Goal: Information Seeking & Learning: Find specific page/section

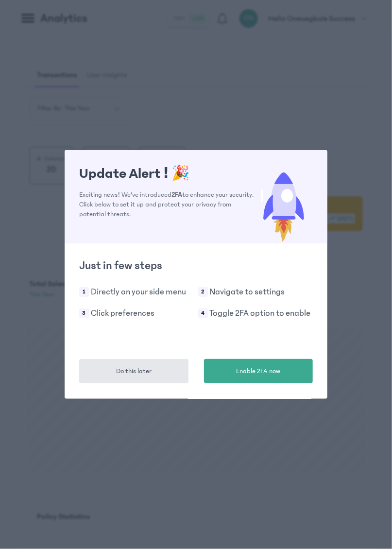
click at [122, 377] on button "Do this later" at bounding box center [133, 371] width 109 height 24
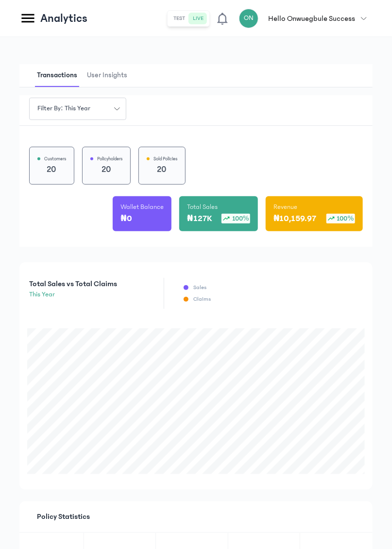
click at [32, 21] on icon at bounding box center [27, 18] width 13 height 9
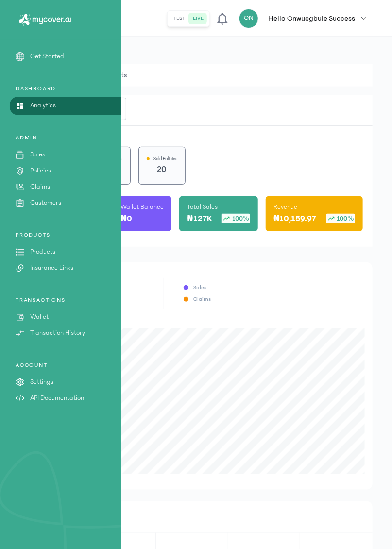
click at [44, 203] on p "Customers" at bounding box center [45, 203] width 31 height 10
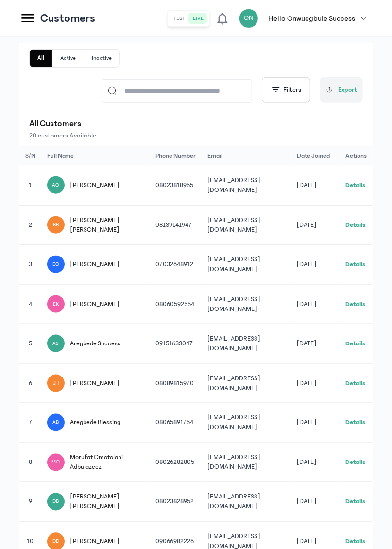
scroll to position [159, 0]
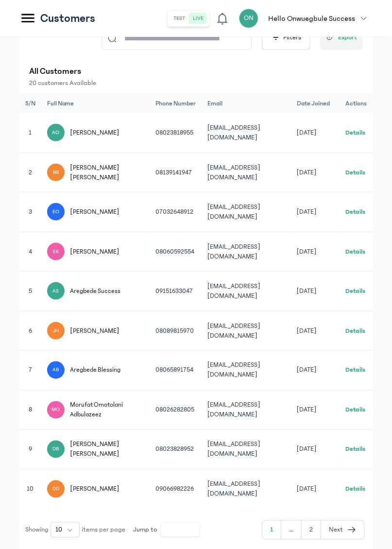
click at [346, 539] on button "Next" at bounding box center [342, 530] width 43 height 18
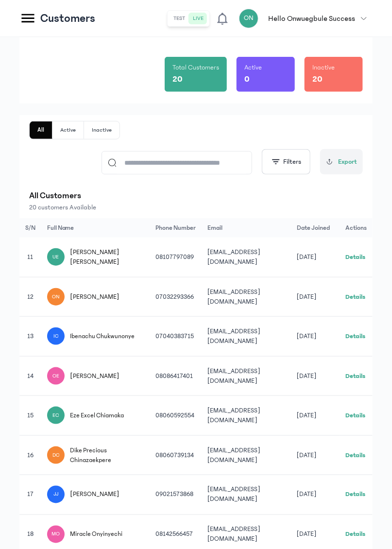
scroll to position [145, 0]
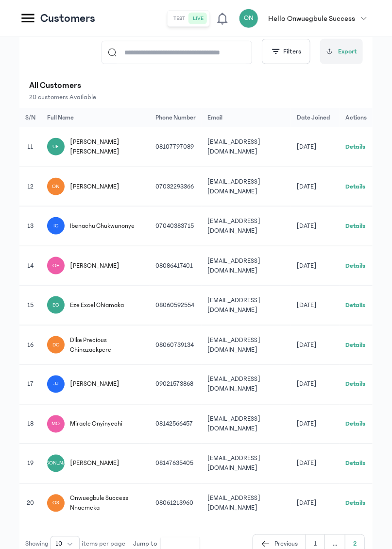
click at [361, 500] on link "Details" at bounding box center [355, 503] width 20 height 7
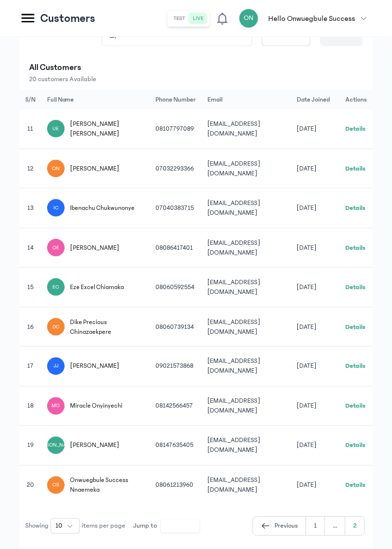
scroll to position [188, 0]
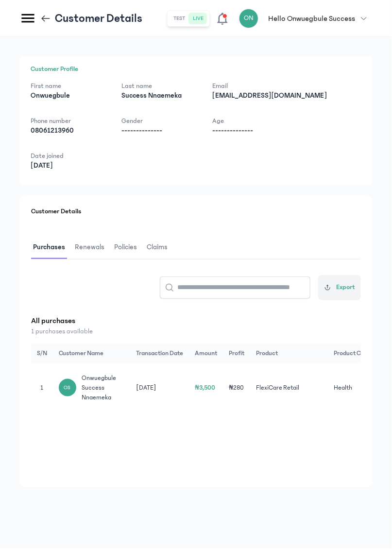
click at [124, 246] on span "Policies" at bounding box center [125, 247] width 27 height 23
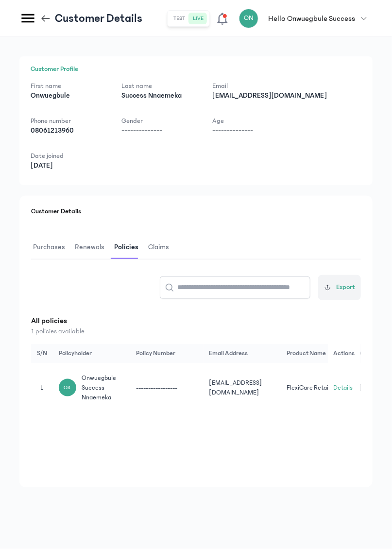
click at [50, 252] on span "Purchases" at bounding box center [49, 247] width 36 height 23
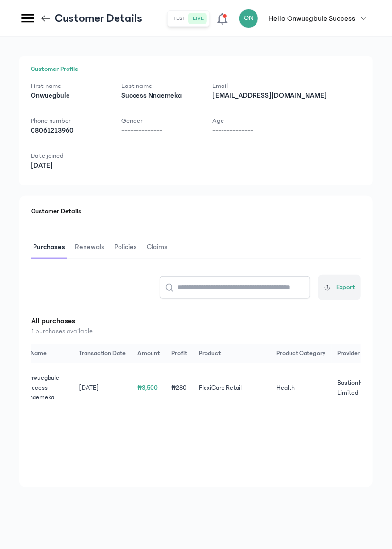
scroll to position [0, 145]
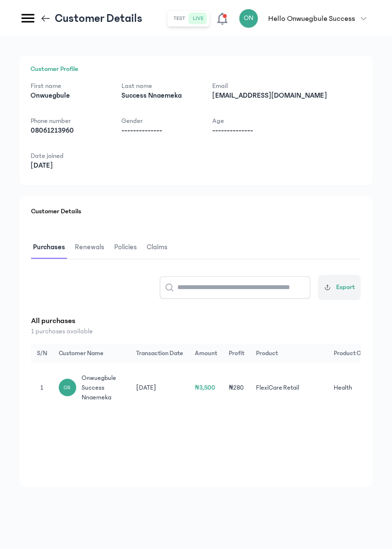
click at [117, 246] on span "Policies" at bounding box center [125, 247] width 27 height 23
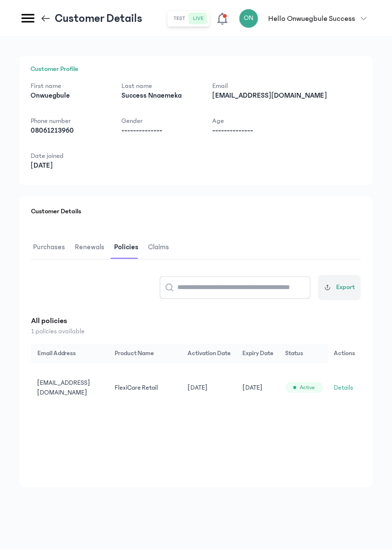
scroll to position [0, 175]
click at [342, 386] on button "Details" at bounding box center [343, 388] width 19 height 10
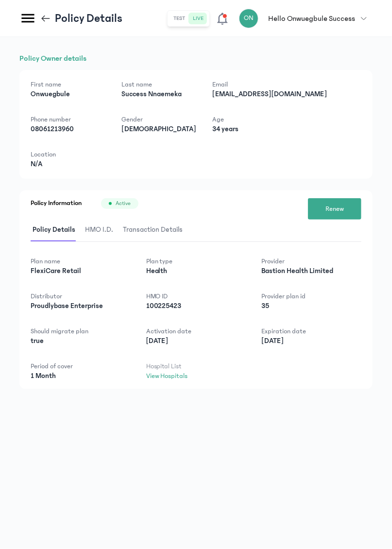
click at [174, 379] on link "View Hospitals" at bounding box center [167, 376] width 42 height 8
